Goal: Find specific page/section: Find specific page/section

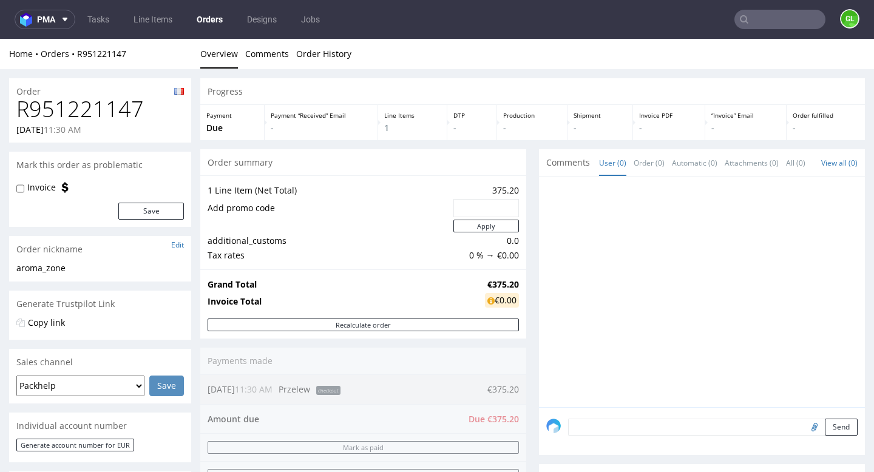
click at [778, 22] on input "text" at bounding box center [780, 19] width 91 height 19
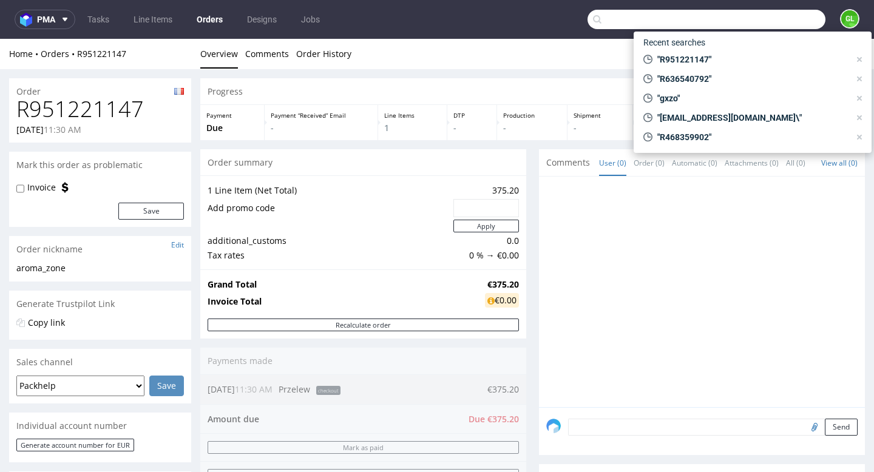
paste input "R874151893"
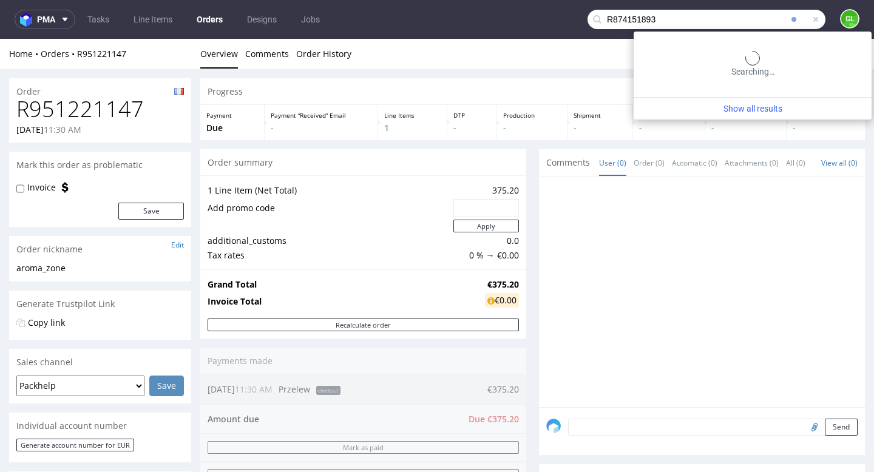
type input "R874151893"
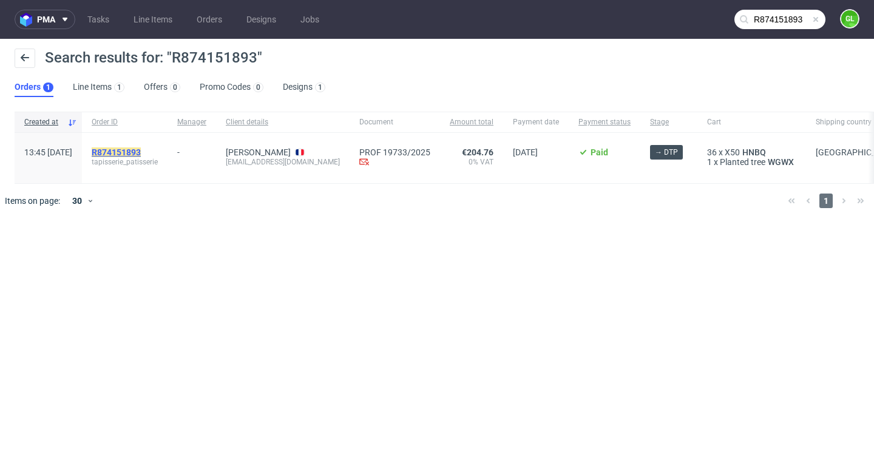
click at [141, 148] on mark "R874151893" at bounding box center [116, 153] width 49 height 10
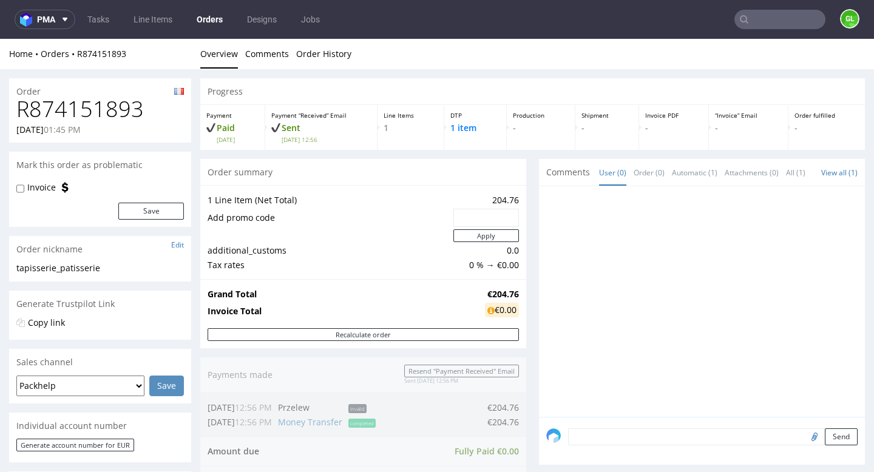
click at [757, 19] on input "text" at bounding box center [780, 19] width 91 height 19
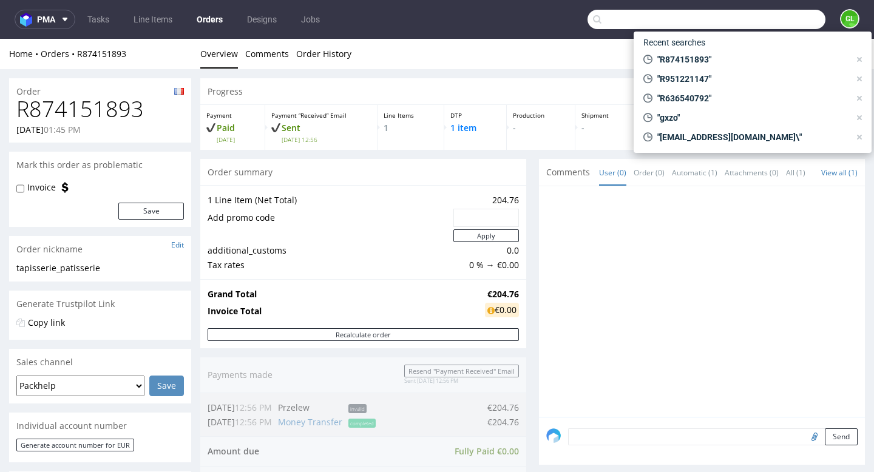
paste input "R874151893"
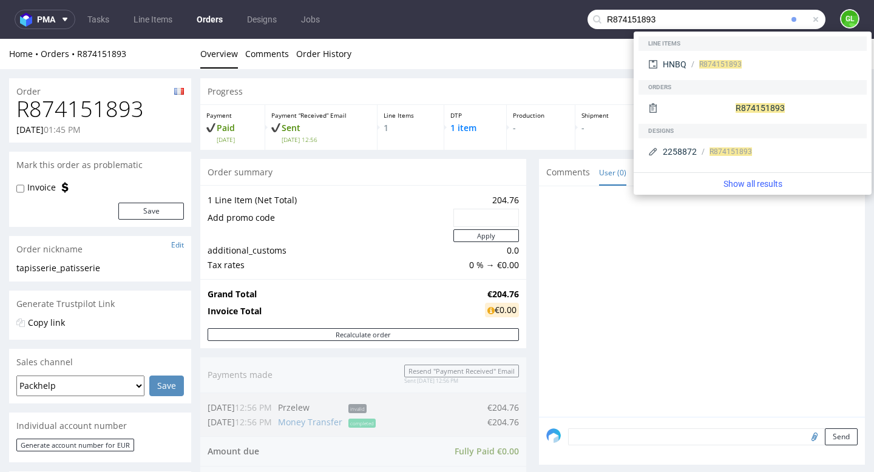
type input "R874151893"
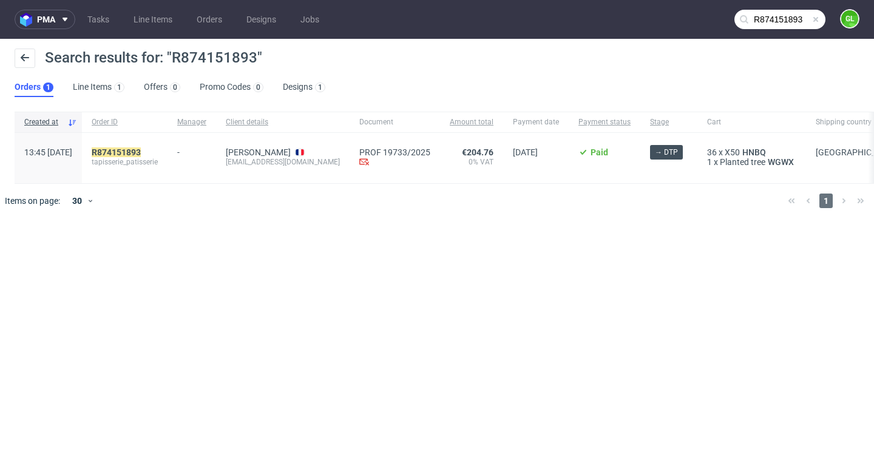
click at [821, 21] on input "R874151893" at bounding box center [780, 19] width 91 height 19
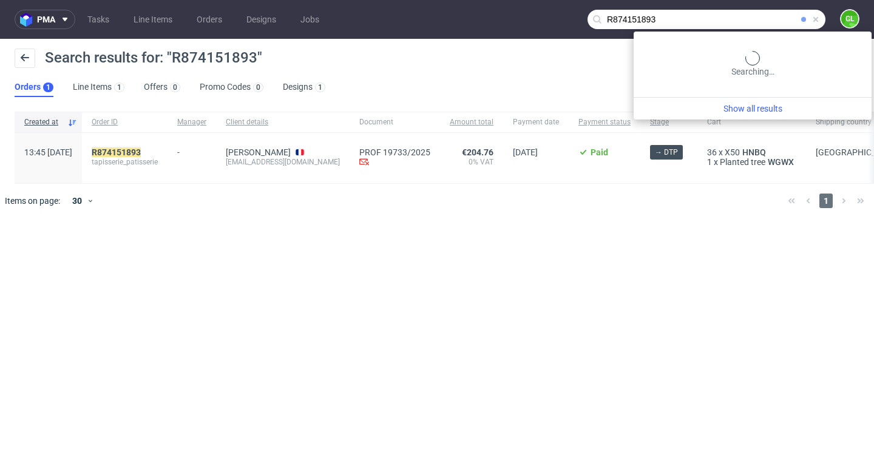
click at [815, 19] on span at bounding box center [816, 20] width 10 height 10
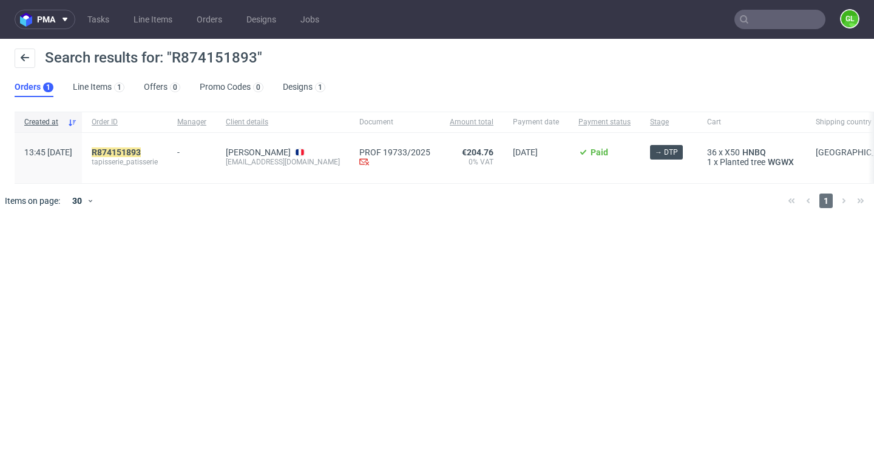
click at [717, 12] on nav "pma Tasks Line Items Orders Designs Jobs GL" at bounding box center [437, 19] width 874 height 39
click at [767, 16] on input "text" at bounding box center [780, 19] width 91 height 19
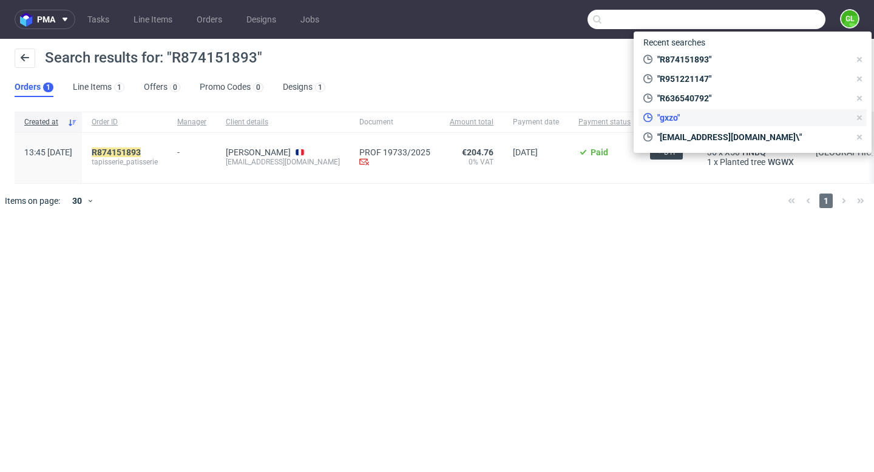
click at [682, 119] on span ""gxzo"" at bounding box center [751, 118] width 197 height 12
type input "gxzo"
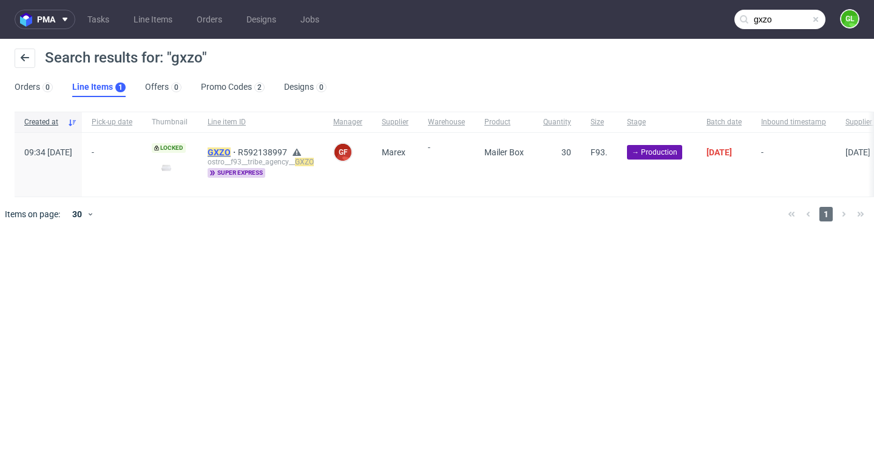
click at [231, 148] on mark "GXZO" at bounding box center [219, 153] width 23 height 10
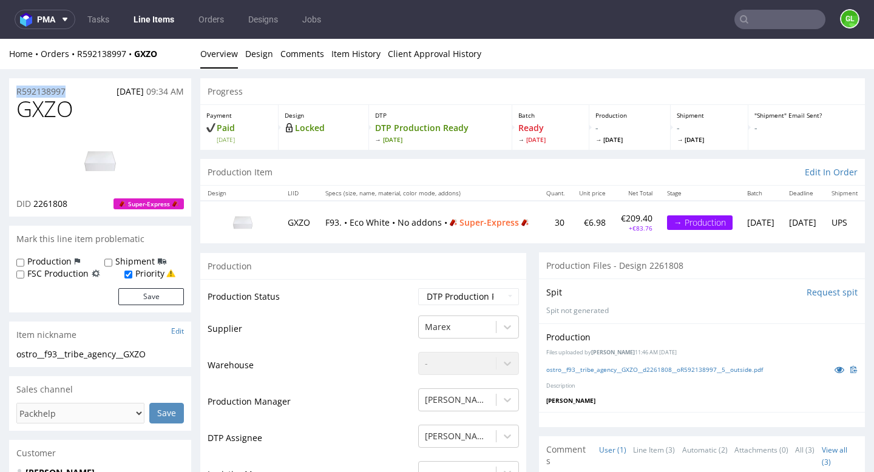
drag, startPoint x: 69, startPoint y: 94, endPoint x: 19, endPoint y: 96, distance: 50.4
click at [19, 96] on section "R592138997 18.09.2025 09:34 AM GXZO DID 2261808 Super-Express" at bounding box center [100, 147] width 182 height 139
drag, startPoint x: 15, startPoint y: 93, endPoint x: 69, endPoint y: 93, distance: 54.0
click at [69, 93] on div "R592138997 18.09.2025 09:34 AM" at bounding box center [100, 87] width 182 height 19
copy p "R592138997"
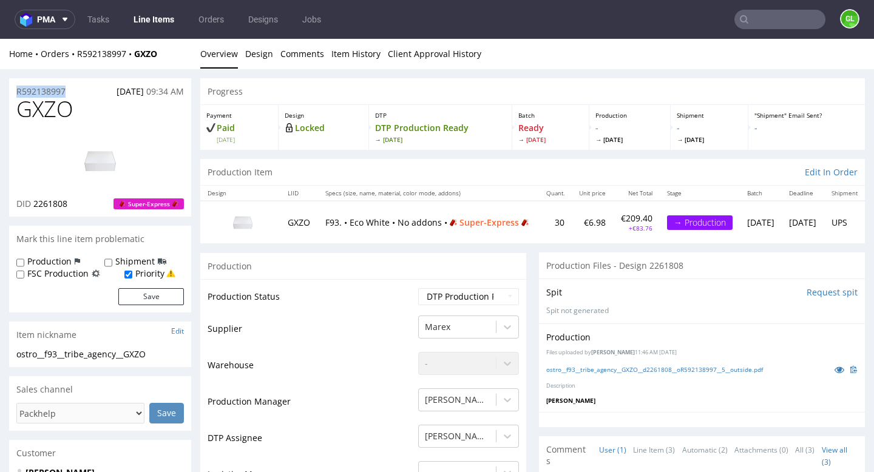
click at [243, 224] on img at bounding box center [242, 222] width 61 height 34
click at [600, 372] on link "ostro__f93__tribe_agency__GXZO__d2261808__oR592138997__5__outside.pdf" at bounding box center [654, 369] width 217 height 8
click at [775, 18] on input "text" at bounding box center [780, 19] width 91 height 19
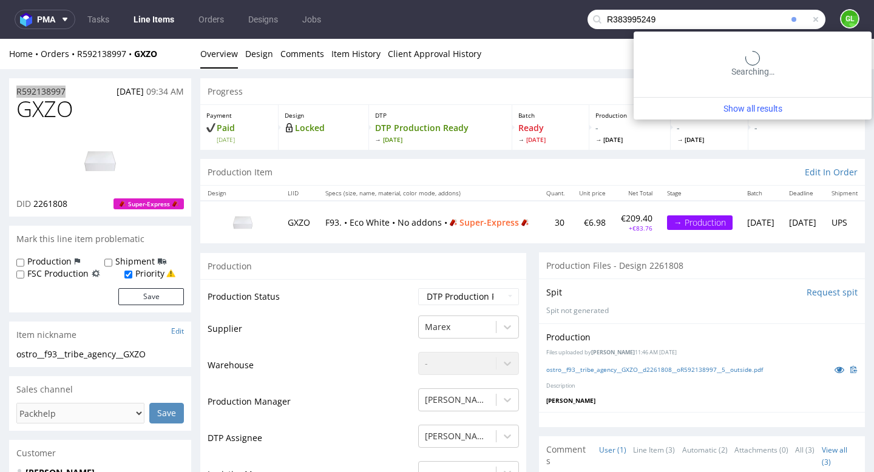
type input "R383995249"
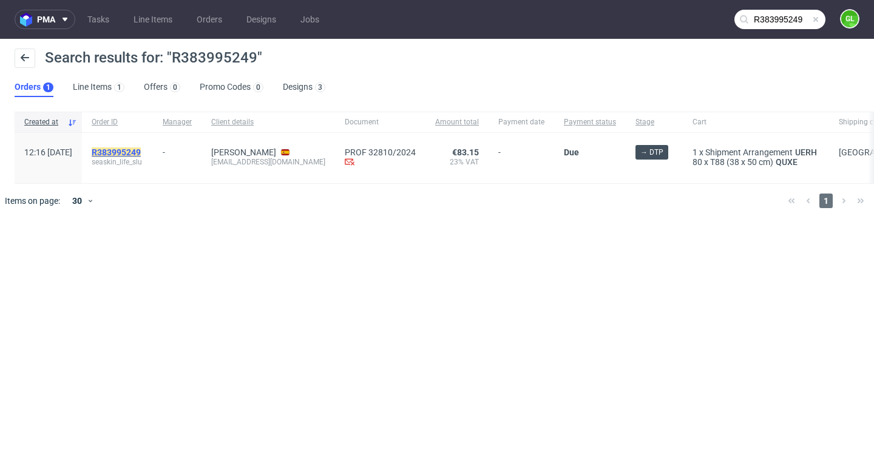
click at [141, 154] on mark "R383995249" at bounding box center [116, 153] width 49 height 10
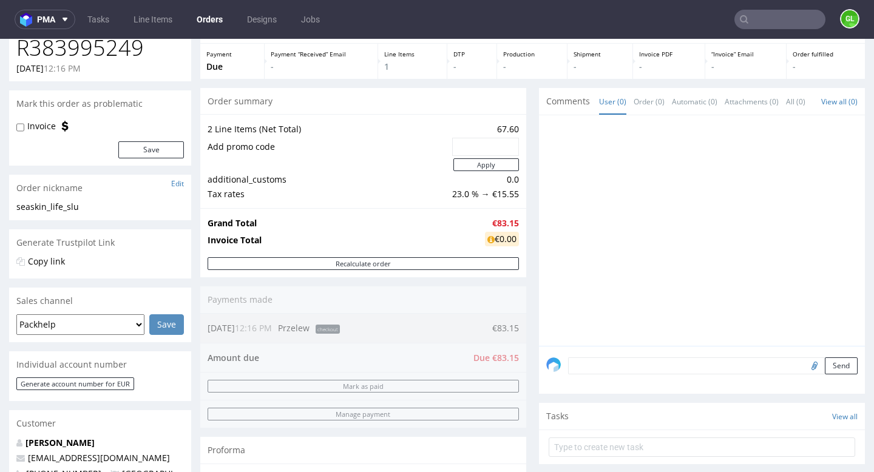
scroll to position [92, 0]
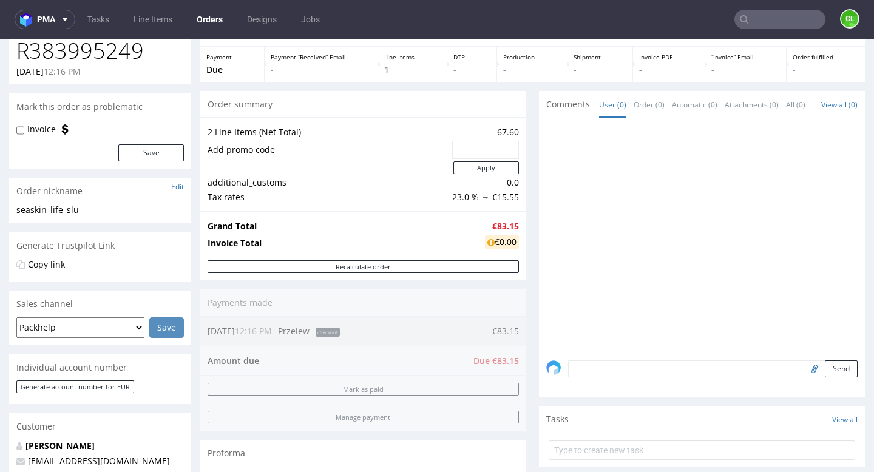
click at [762, 25] on input "text" at bounding box center [780, 19] width 91 height 19
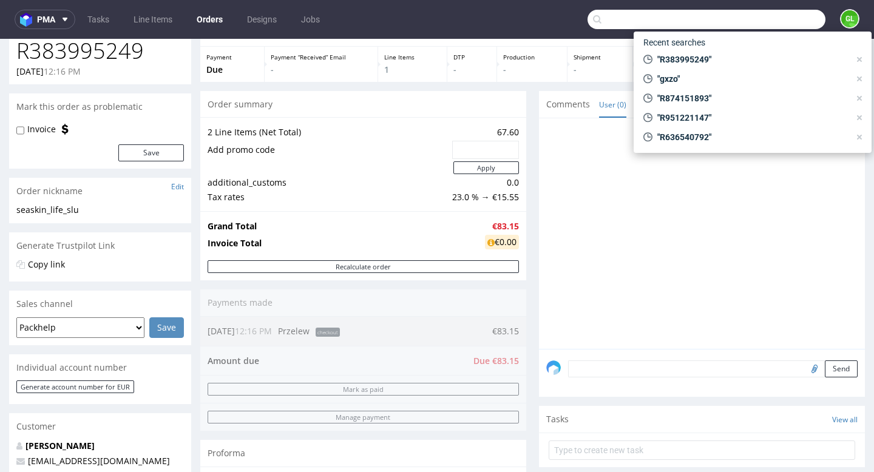
paste input "R592138997"
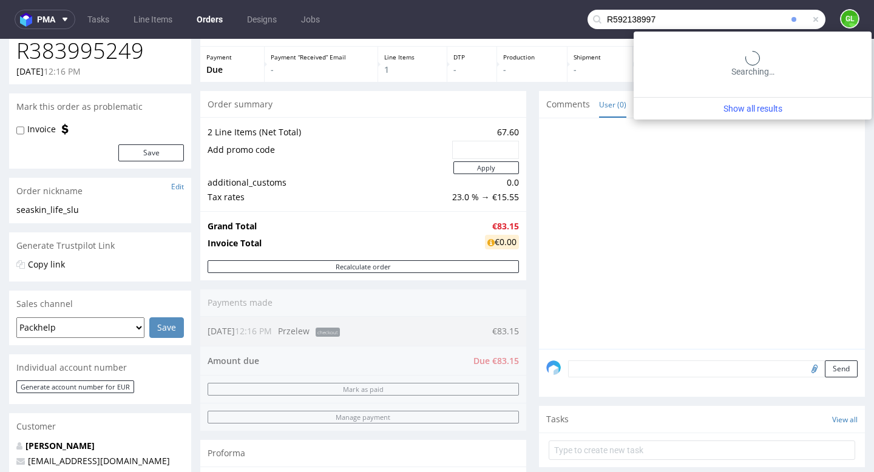
type input "R592138997"
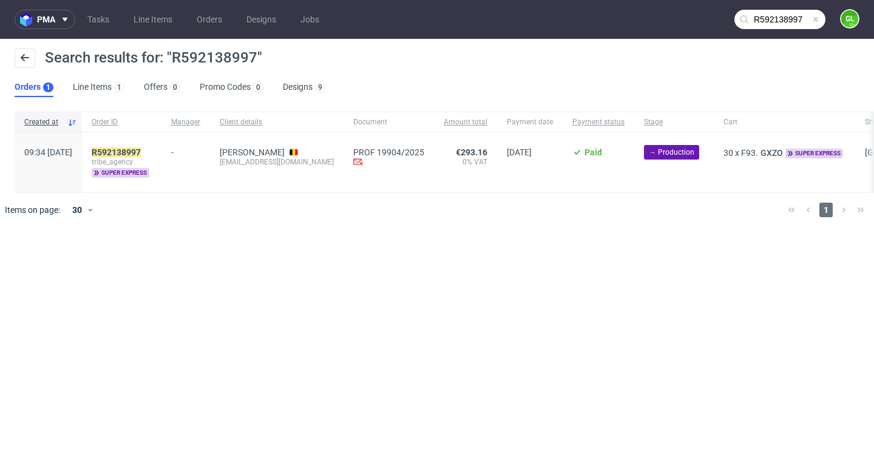
click at [815, 21] on span at bounding box center [816, 20] width 10 height 10
click at [787, 21] on input "text" at bounding box center [780, 19] width 91 height 19
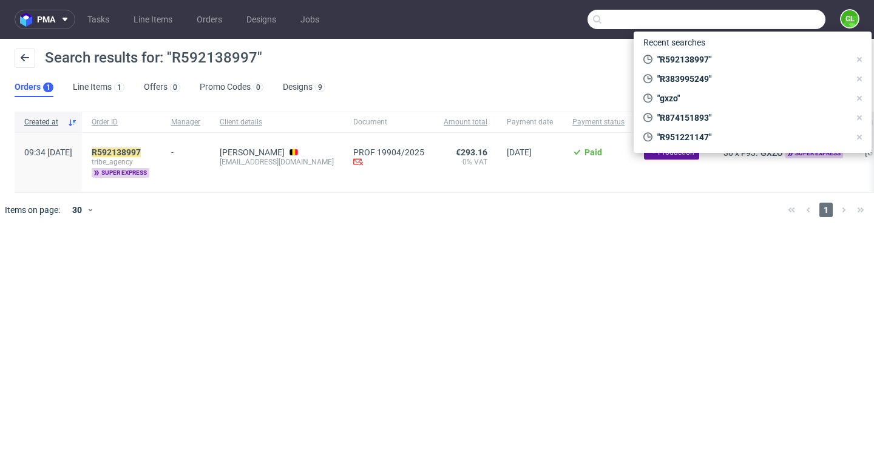
paste input "David Coupin"
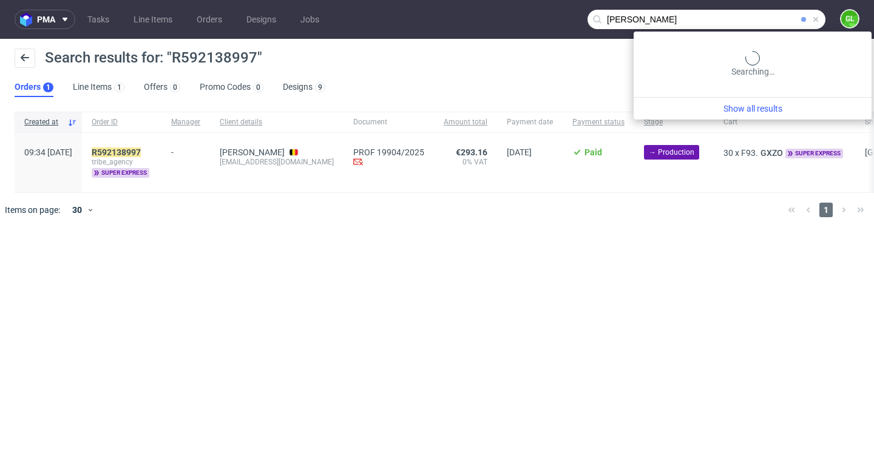
type input "David Coupin"
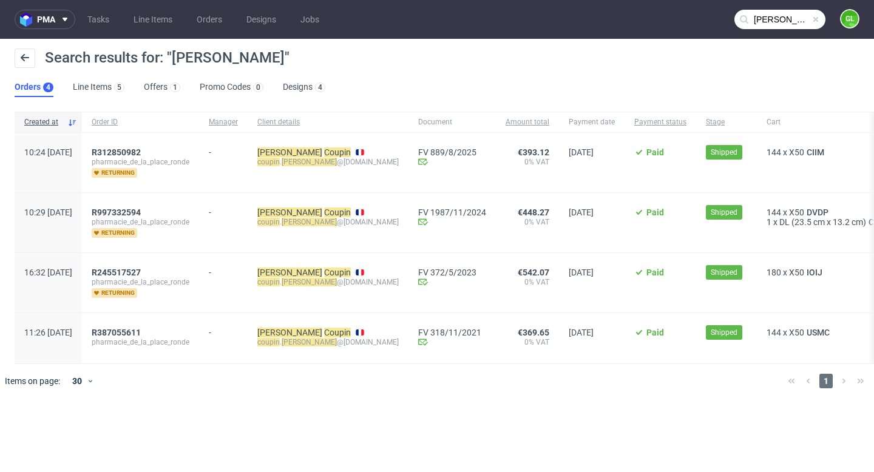
click at [816, 22] on span at bounding box center [816, 20] width 10 height 10
click at [808, 22] on input "text" at bounding box center [780, 19] width 91 height 19
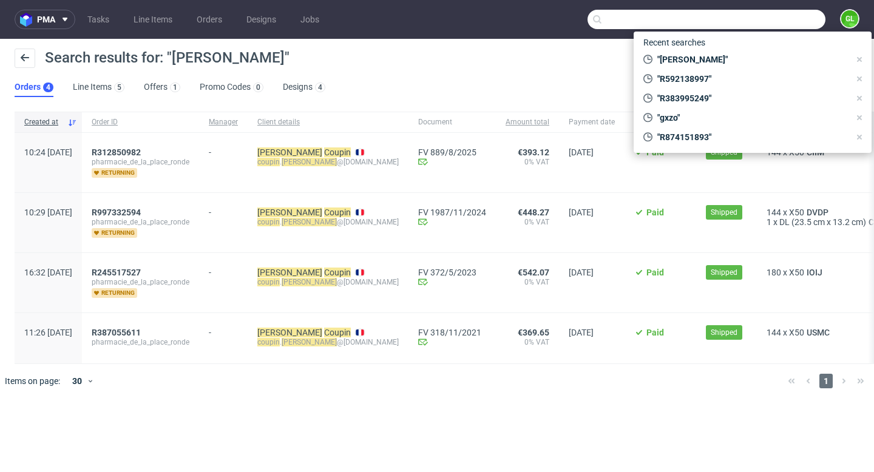
paste input "R383995249"
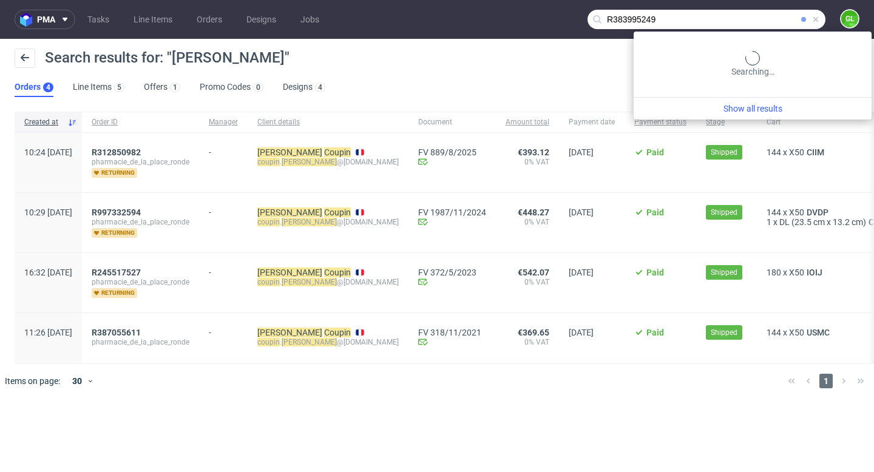
type input "R383995249"
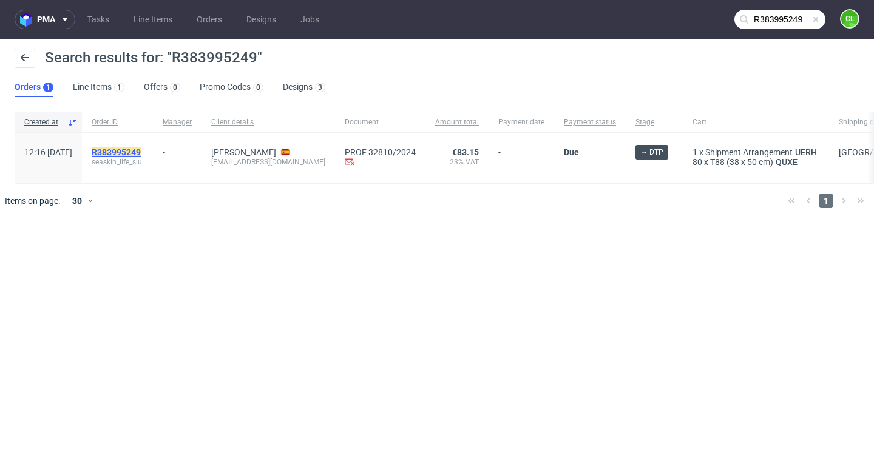
click at [141, 150] on mark "R383995249" at bounding box center [116, 153] width 49 height 10
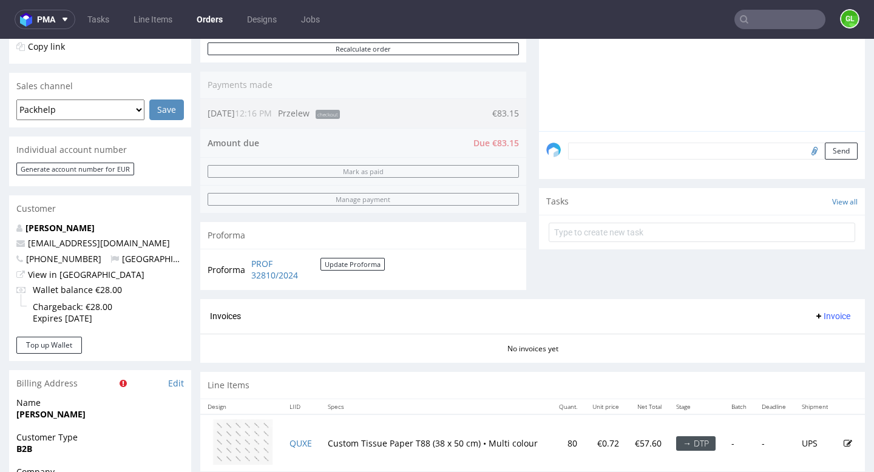
scroll to position [319, 0]
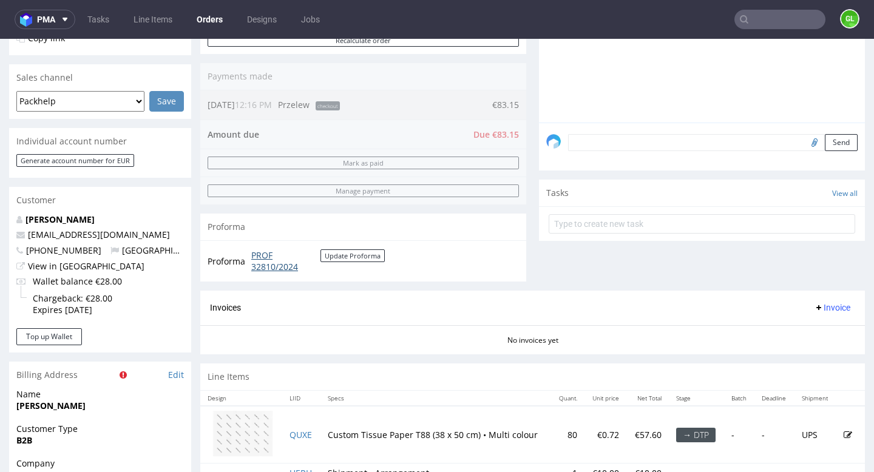
click at [262, 266] on link "PROF 32810/2024" at bounding box center [285, 262] width 69 height 24
click at [750, 19] on input "text" at bounding box center [780, 19] width 91 height 19
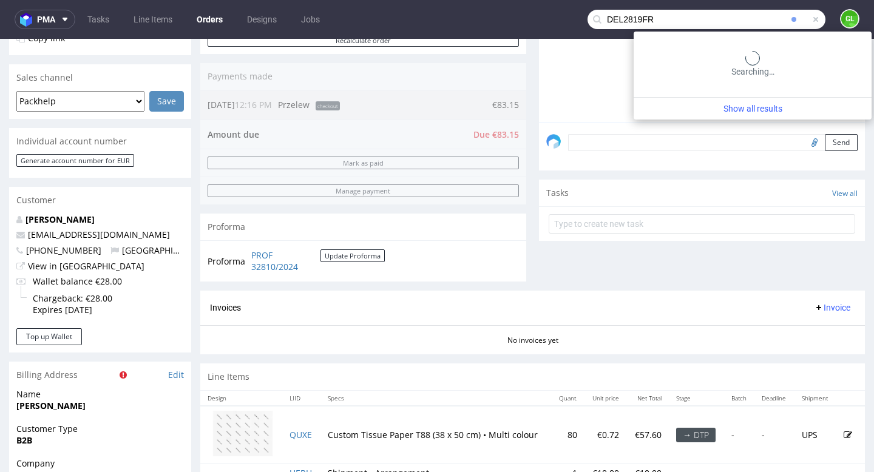
type input "DEL2819FR"
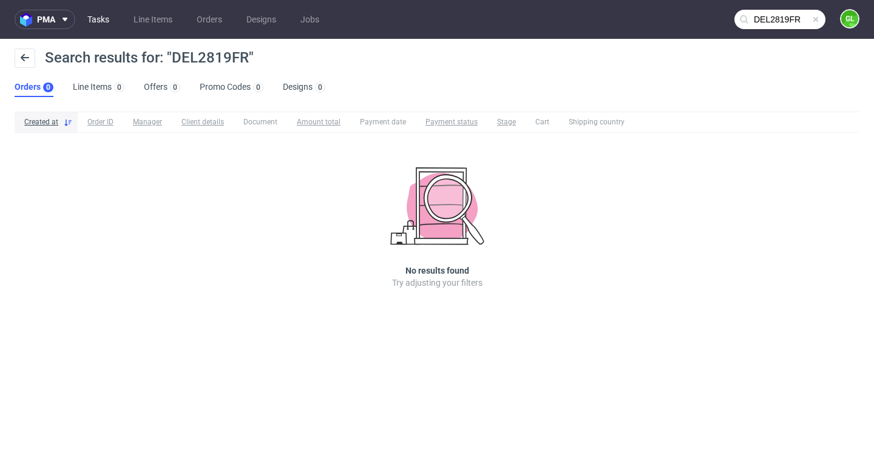
click at [104, 22] on link "Tasks" at bounding box center [98, 19] width 36 height 19
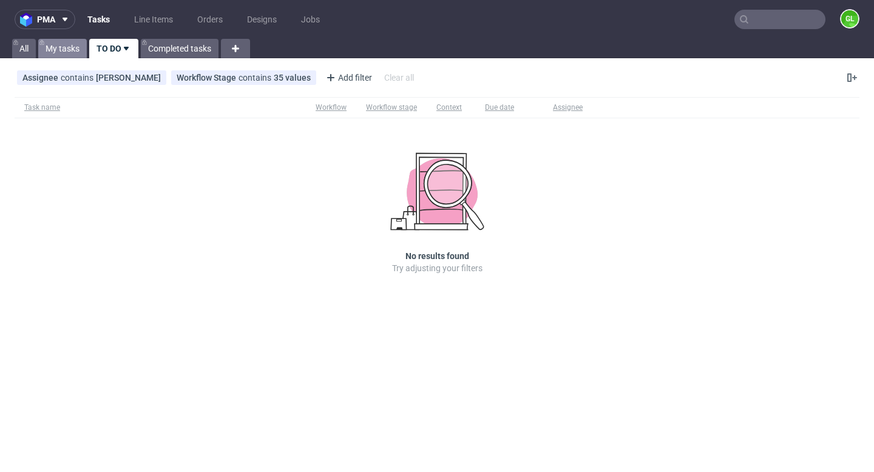
click at [56, 44] on link "My tasks" at bounding box center [62, 48] width 49 height 19
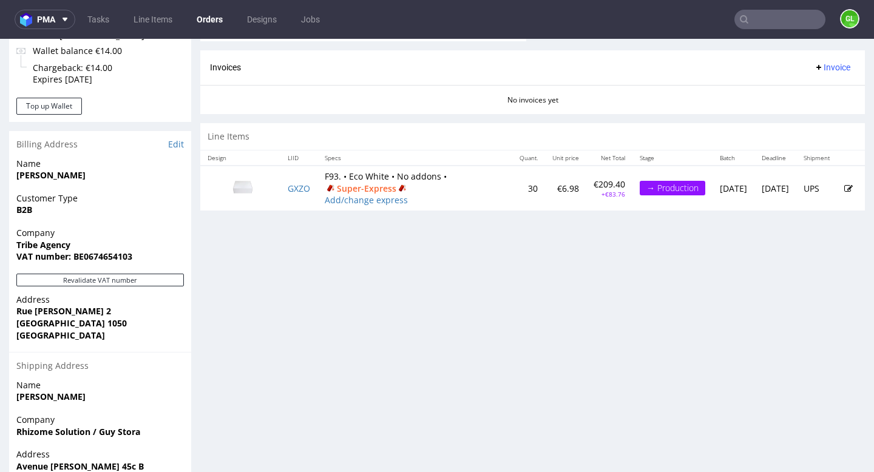
scroll to position [519, 0]
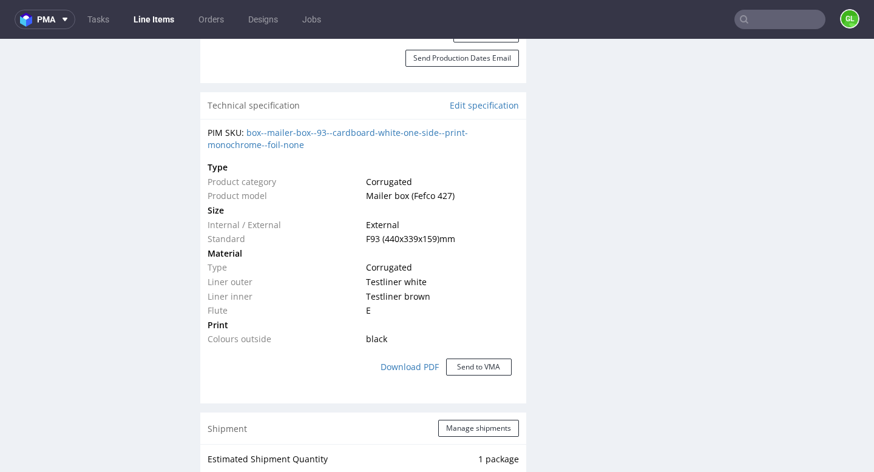
scroll to position [800, 0]
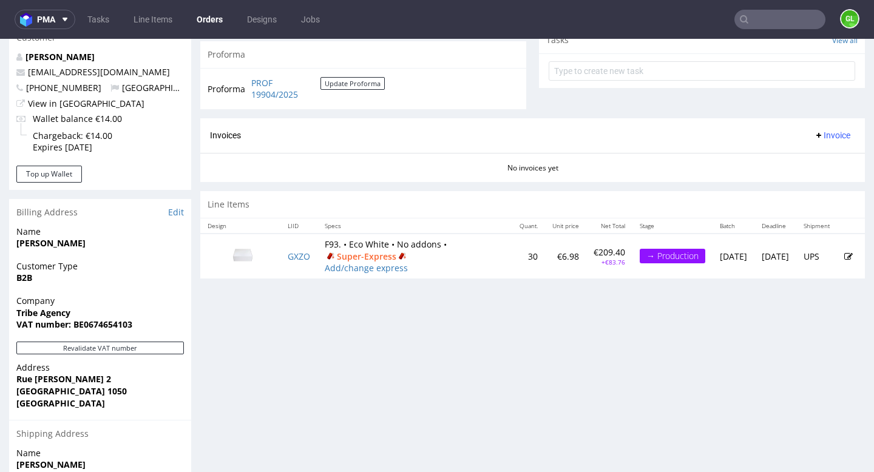
scroll to position [472, 0]
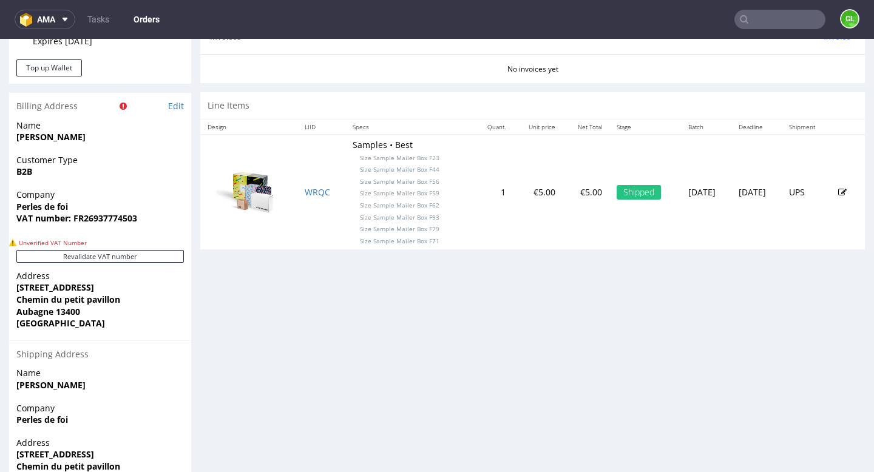
scroll to position [553, 0]
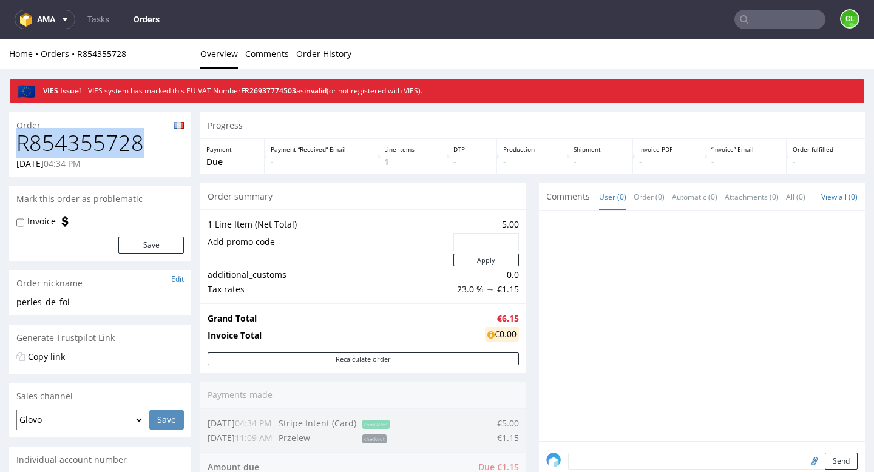
drag, startPoint x: 18, startPoint y: 144, endPoint x: 143, endPoint y: 147, distance: 125.1
click at [143, 147] on h1 "R854355728" at bounding box center [100, 143] width 168 height 24
copy h1 "R854355728"
click at [90, 19] on link "Tasks" at bounding box center [98, 19] width 36 height 19
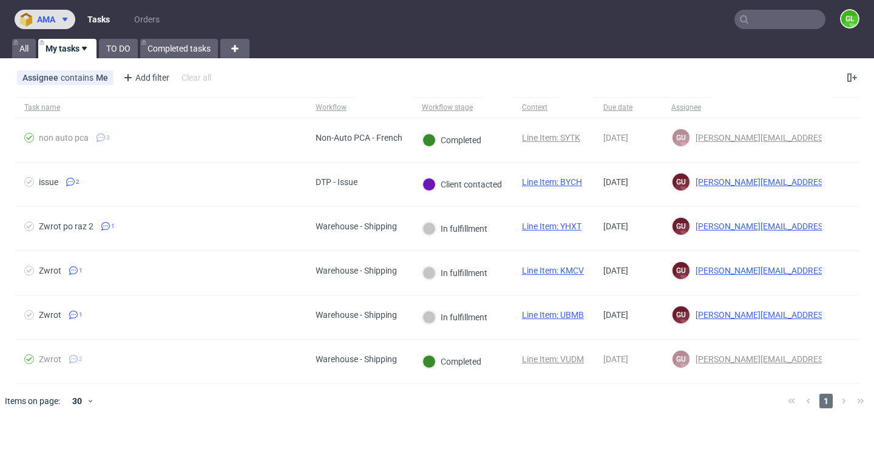
click at [61, 22] on icon at bounding box center [65, 20] width 10 height 10
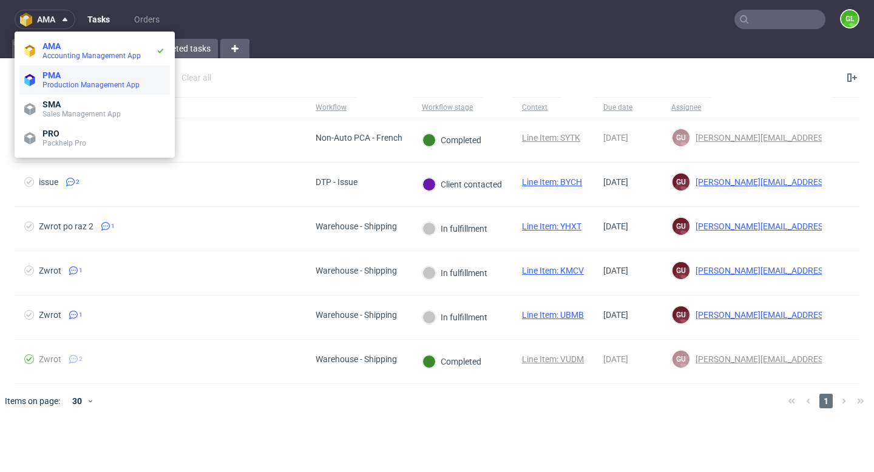
click at [65, 80] on span "PMA" at bounding box center [103, 75] width 123 height 10
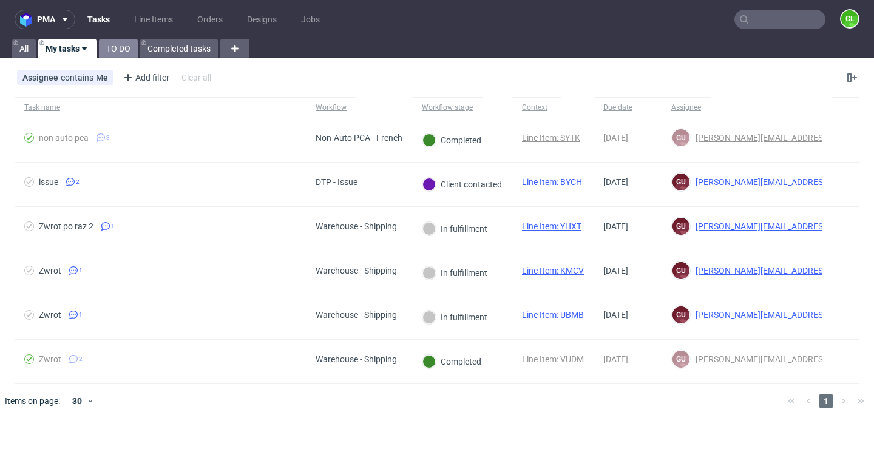
click at [114, 53] on link "TO DO" at bounding box center [118, 48] width 39 height 19
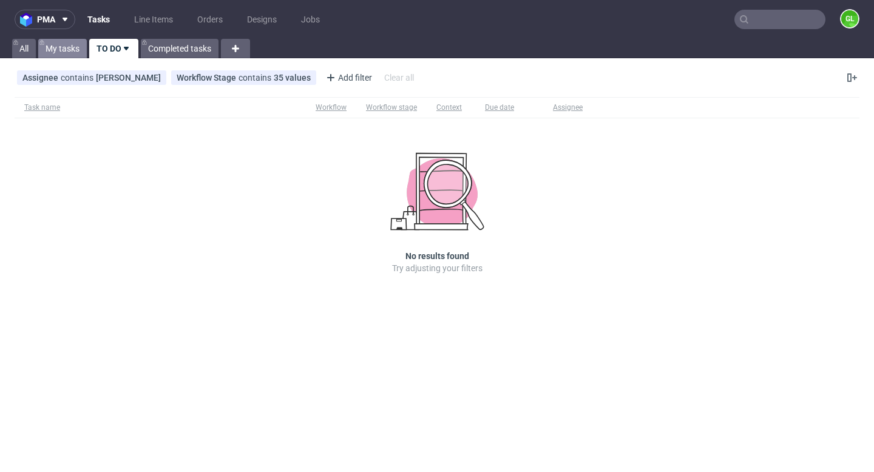
click at [65, 55] on link "My tasks" at bounding box center [62, 48] width 49 height 19
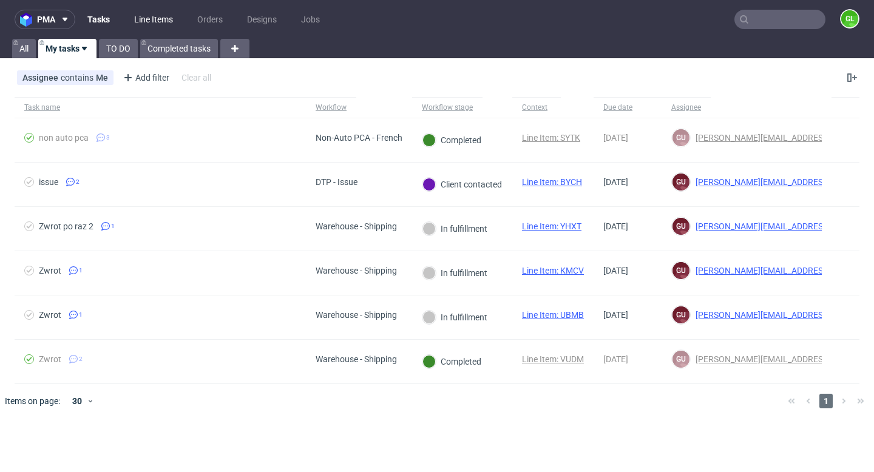
click at [151, 18] on link "Line Items" at bounding box center [153, 19] width 53 height 19
